Goal: Transaction & Acquisition: Purchase product/service

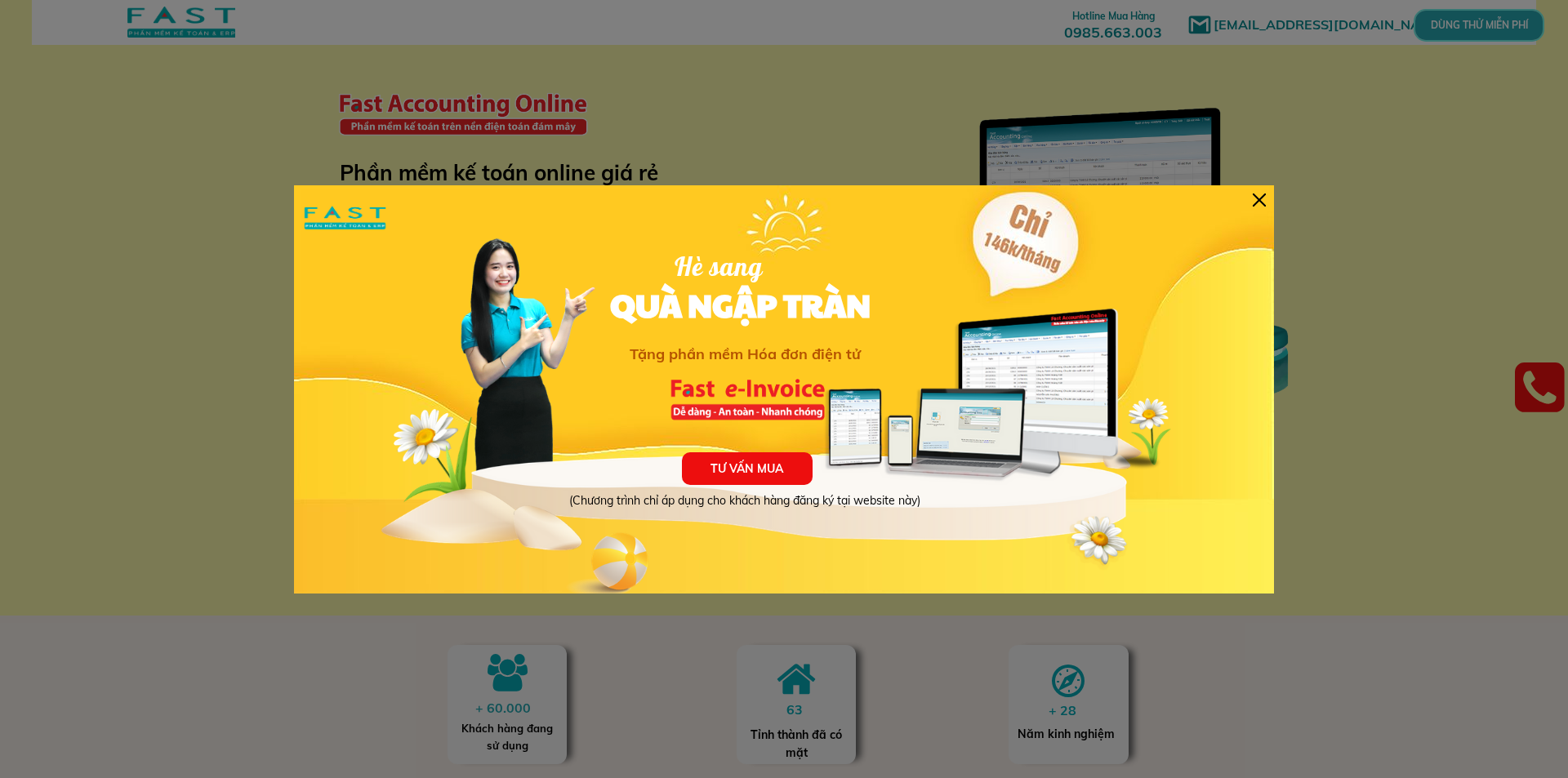
click at [1256, 199] on div at bounding box center [1259, 200] width 13 height 13
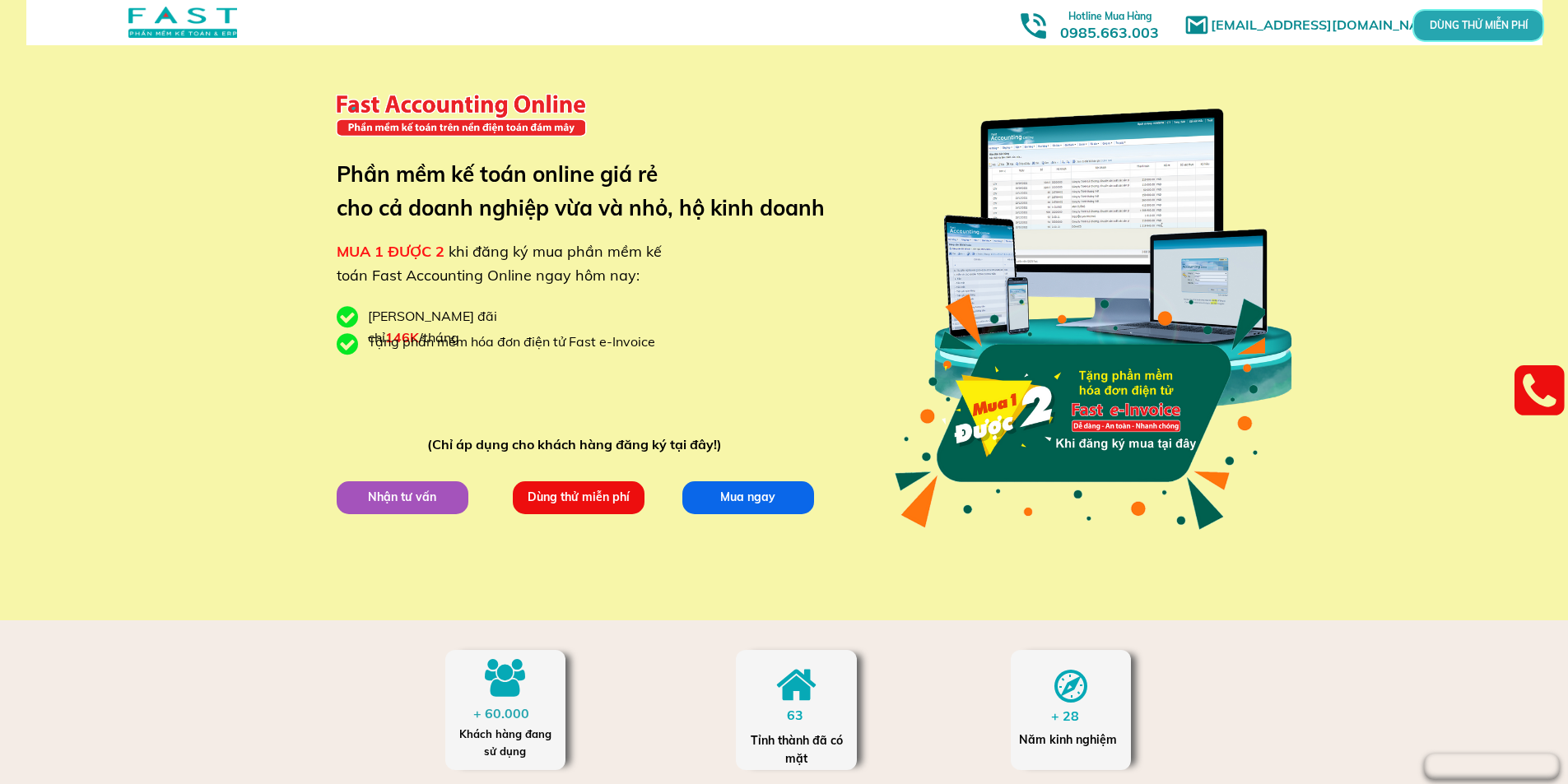
click at [742, 502] on p "Mua ngay" at bounding box center [748, 498] width 132 height 33
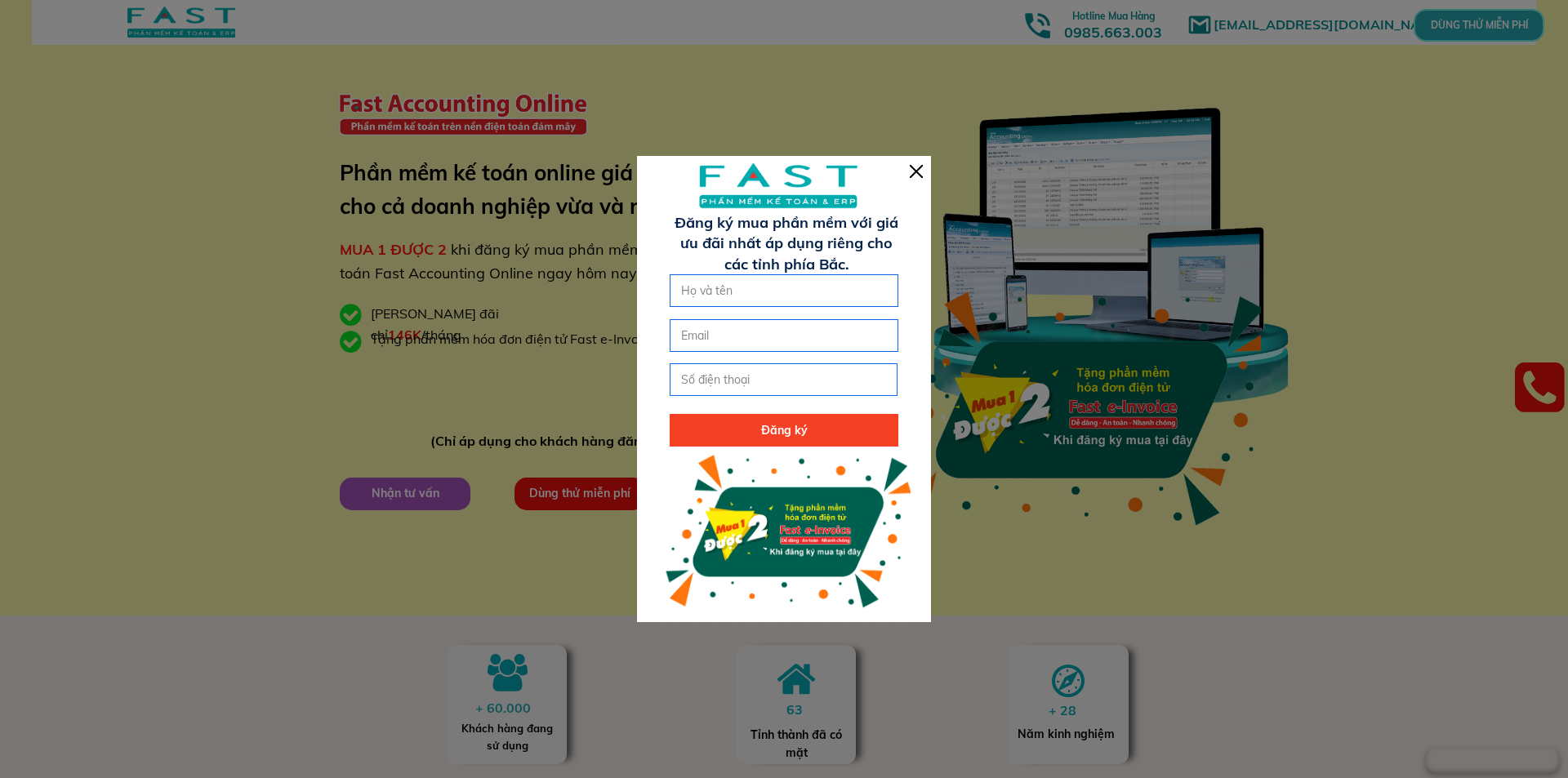
click at [913, 173] on div at bounding box center [916, 172] width 13 height 13
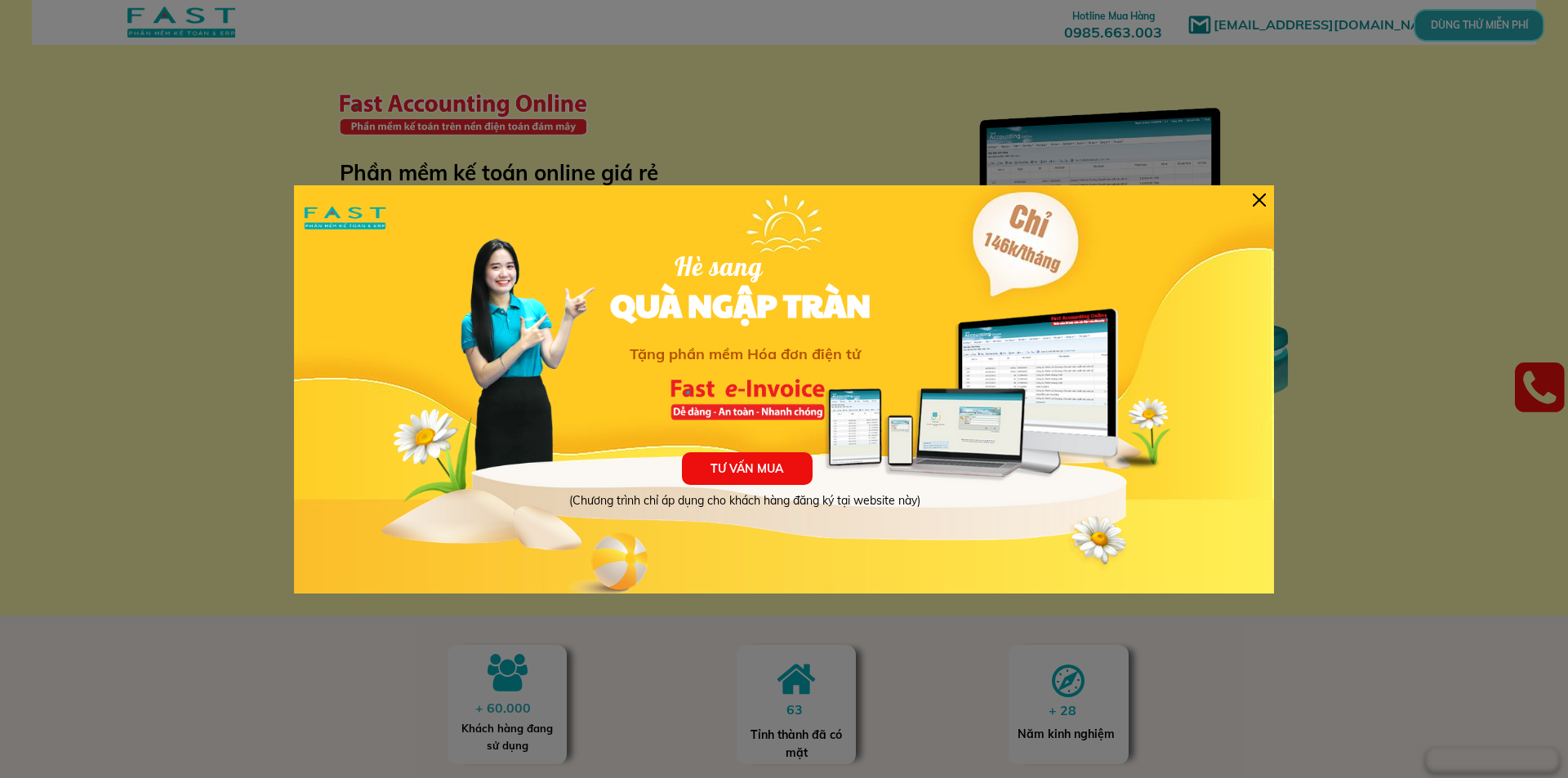
click at [1258, 201] on div at bounding box center [1259, 200] width 13 height 13
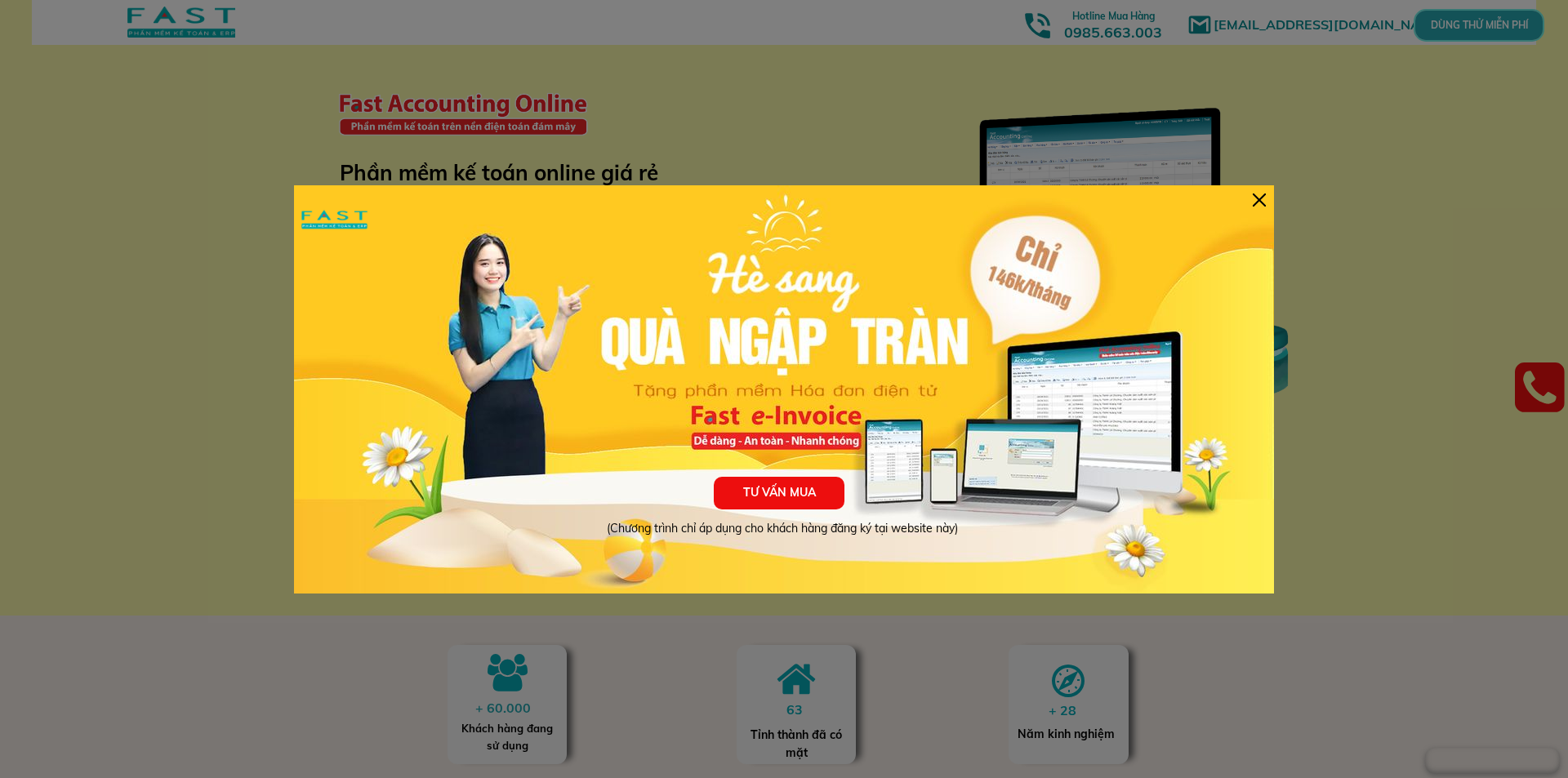
click at [1261, 196] on div at bounding box center [1259, 200] width 13 height 13
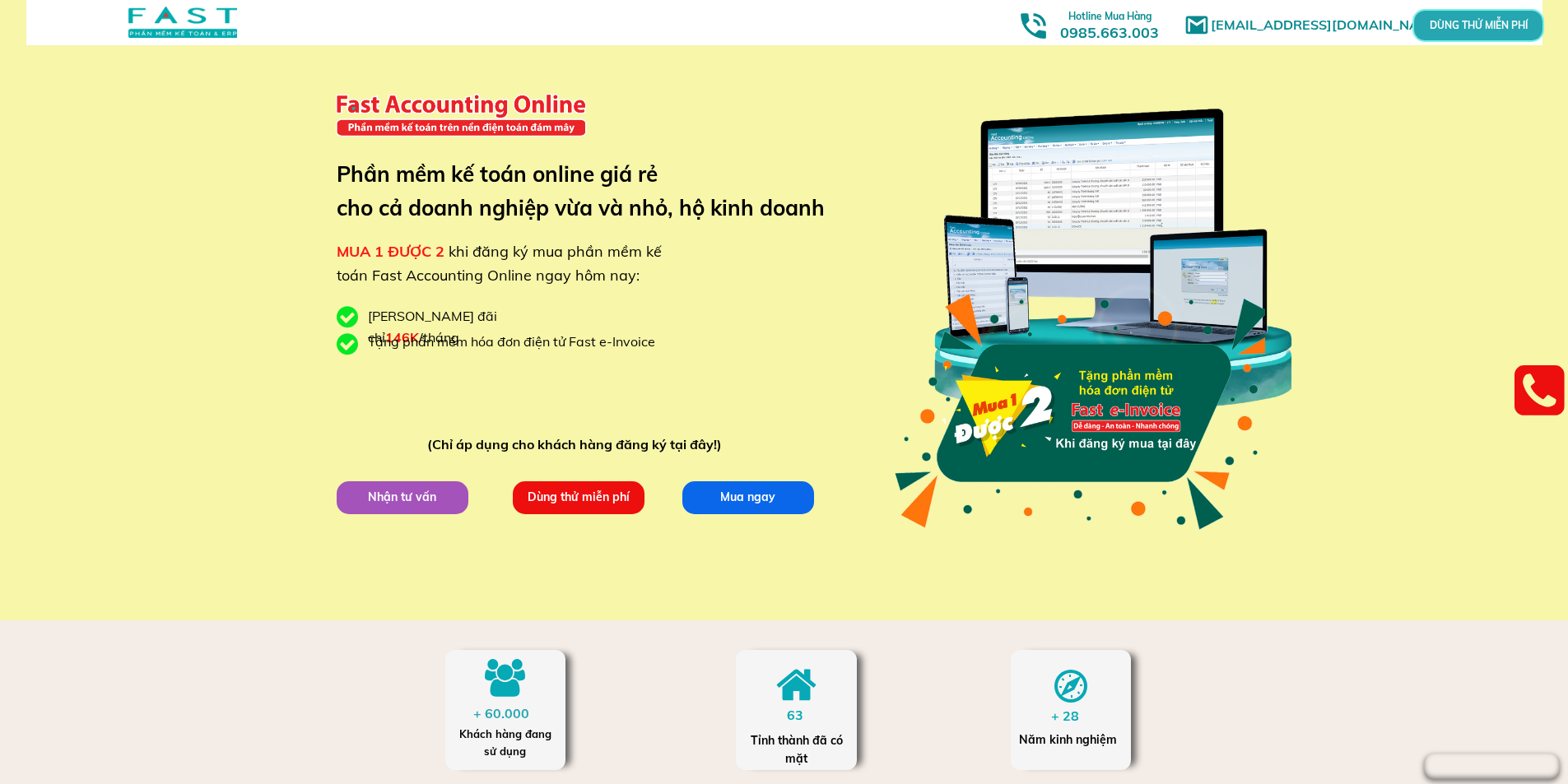
click at [729, 502] on p "Mua ngay" at bounding box center [748, 498] width 132 height 33
